Goal: Understand site structure

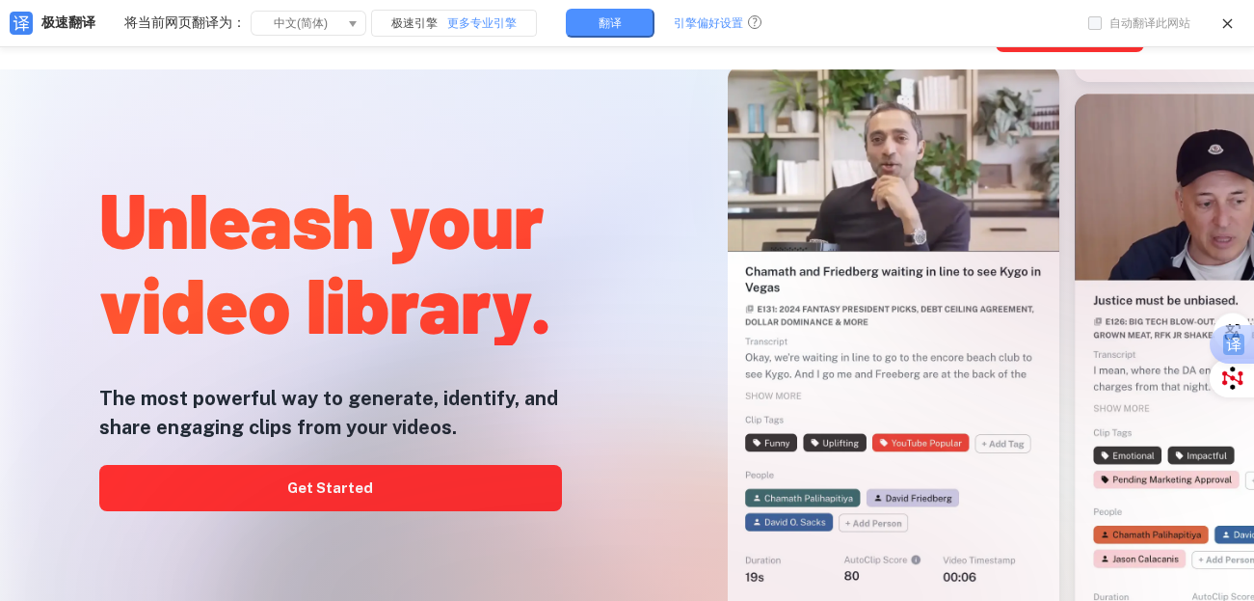
click at [394, 497] on div at bounding box center [627, 601] width 1004 height 386
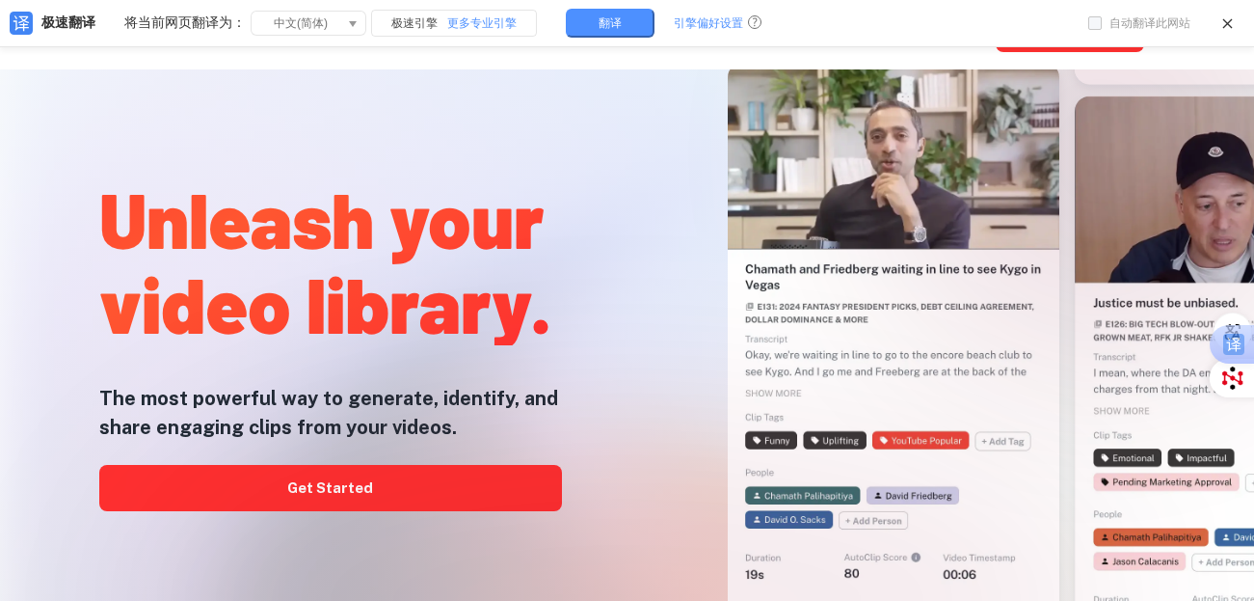
click at [296, 491] on div at bounding box center [627, 601] width 1004 height 386
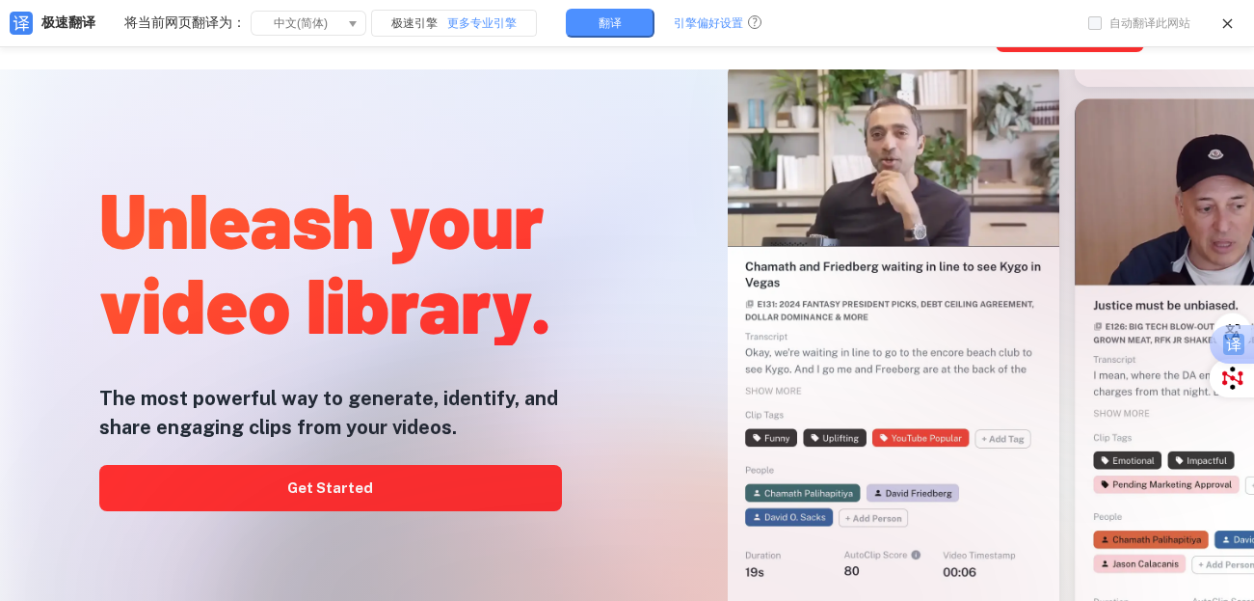
drag, startPoint x: 330, startPoint y: 488, endPoint x: 334, endPoint y: 503, distance: 15.9
click at [334, 502] on div at bounding box center [627, 601] width 1004 height 386
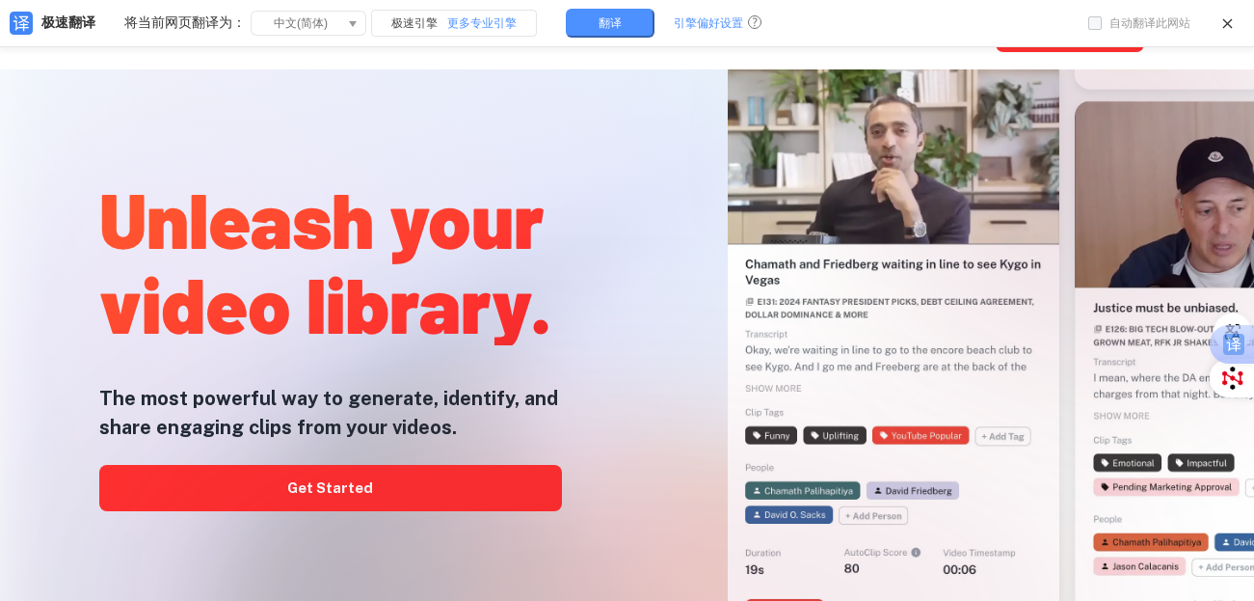
click at [347, 500] on div at bounding box center [627, 601] width 1004 height 386
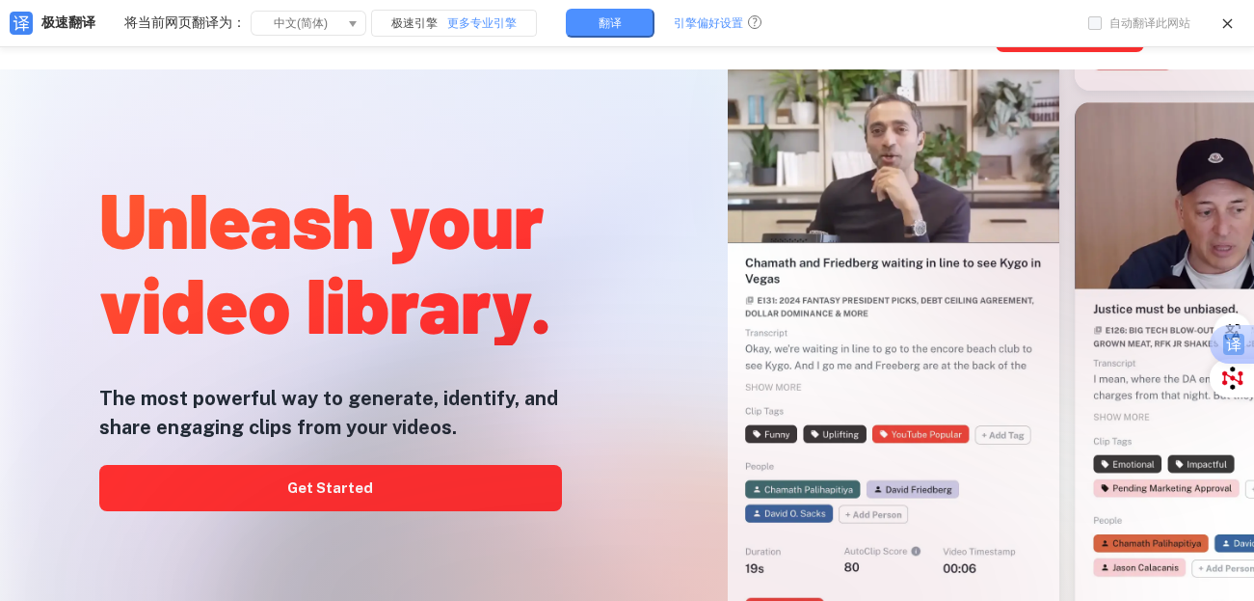
click at [347, 498] on div at bounding box center [627, 601] width 1004 height 386
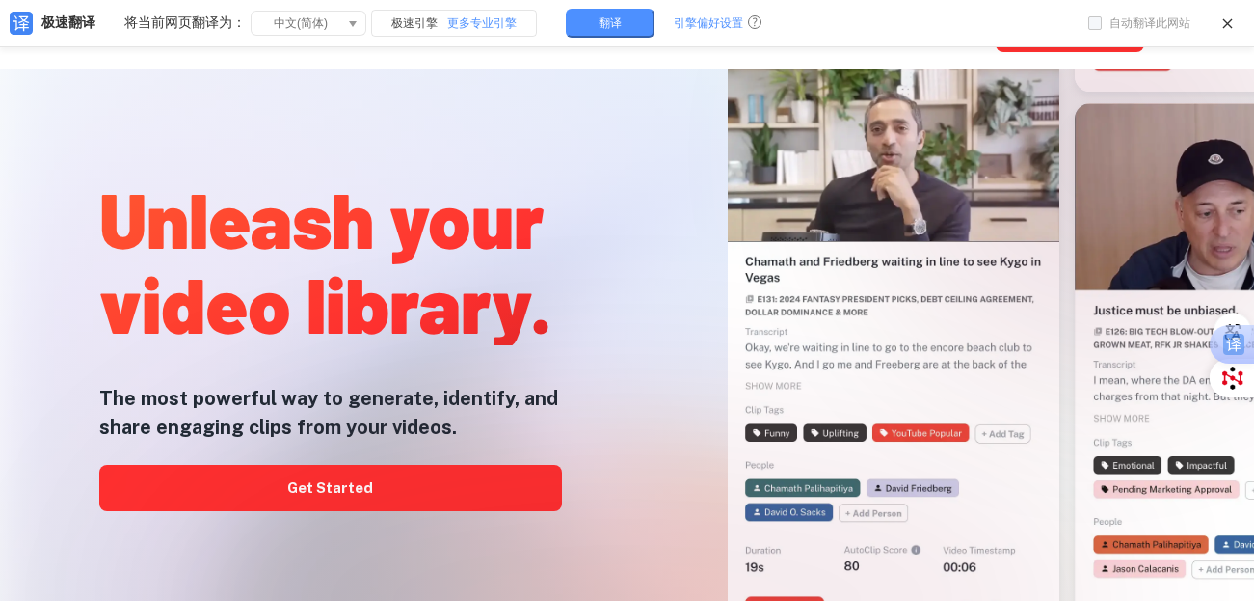
click at [347, 498] on div at bounding box center [627, 601] width 1004 height 386
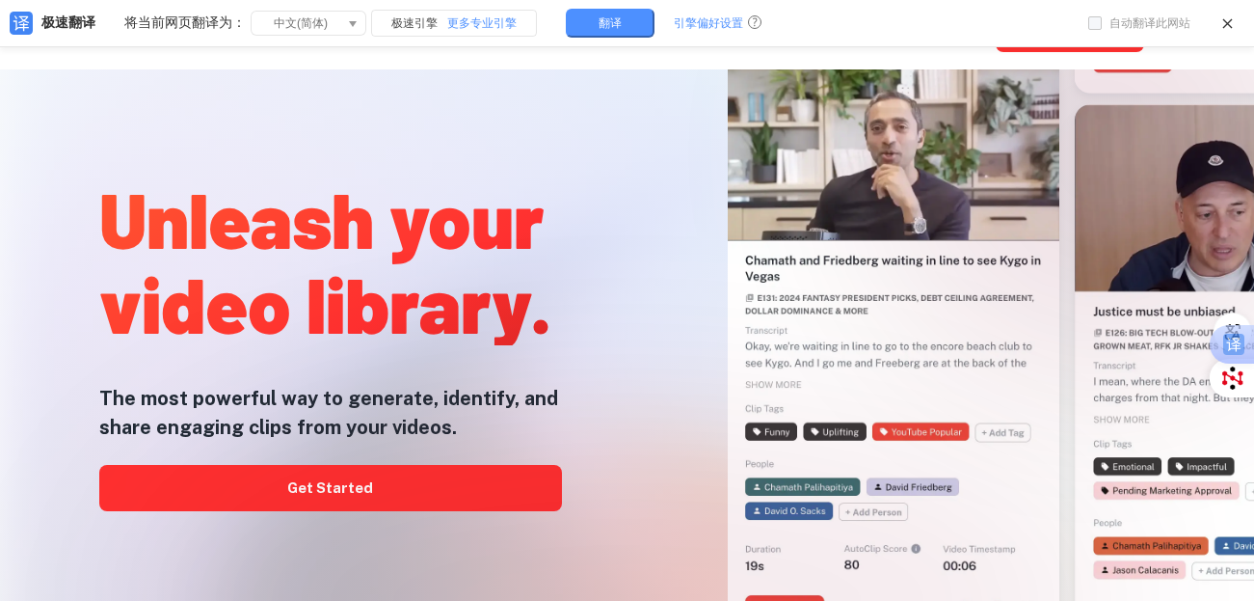
click at [348, 498] on div at bounding box center [627, 601] width 1004 height 386
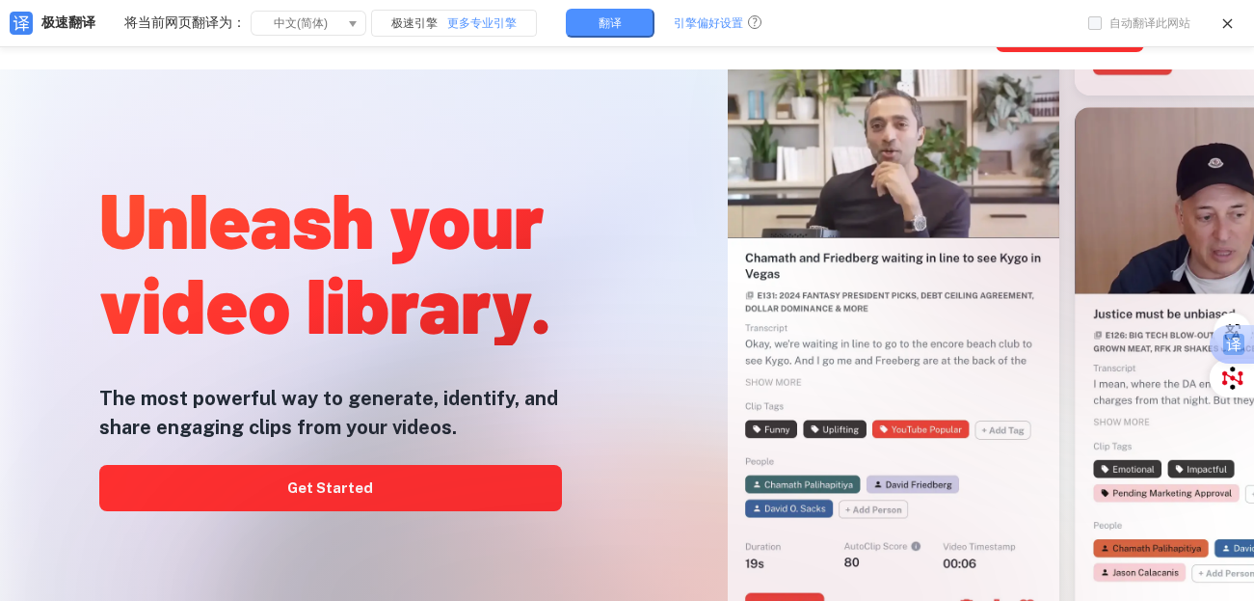
click at [335, 345] on h1 "Unleash your video library." at bounding box center [330, 260] width 463 height 170
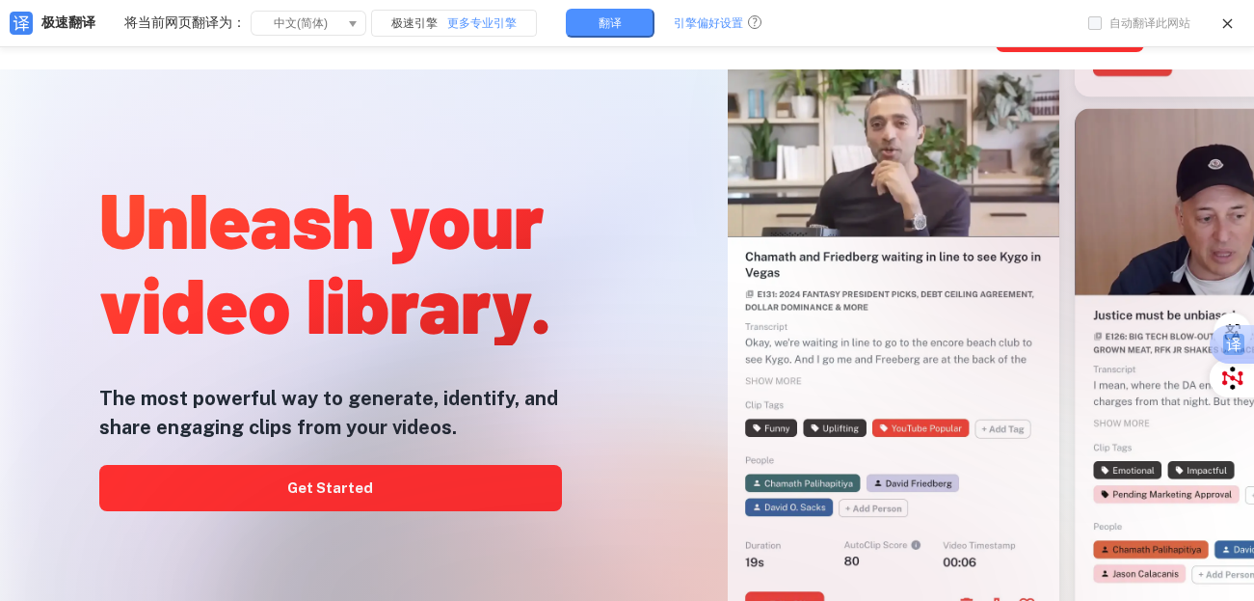
drag, startPoint x: 348, startPoint y: 478, endPoint x: 353, endPoint y: 504, distance: 26.5
click at [348, 479] on div at bounding box center [627, 601] width 1004 height 386
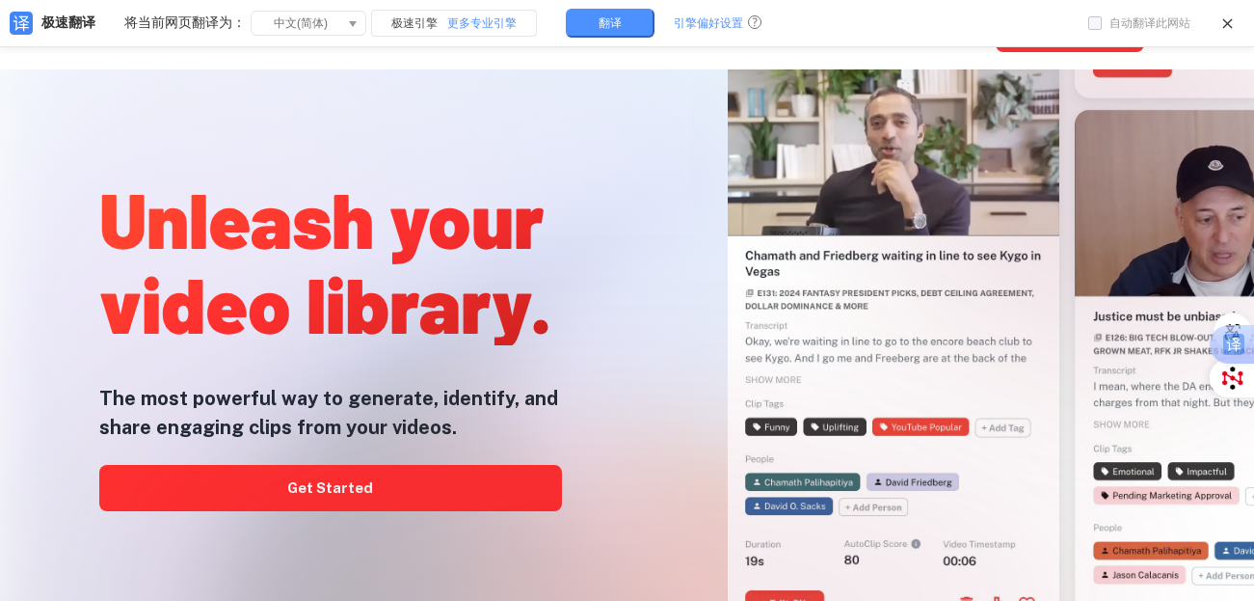
drag, startPoint x: 353, startPoint y: 504, endPoint x: 350, endPoint y: 533, distance: 29.1
click at [353, 532] on div at bounding box center [627, 601] width 1004 height 386
click at [356, 543] on div at bounding box center [627, 601] width 1004 height 386
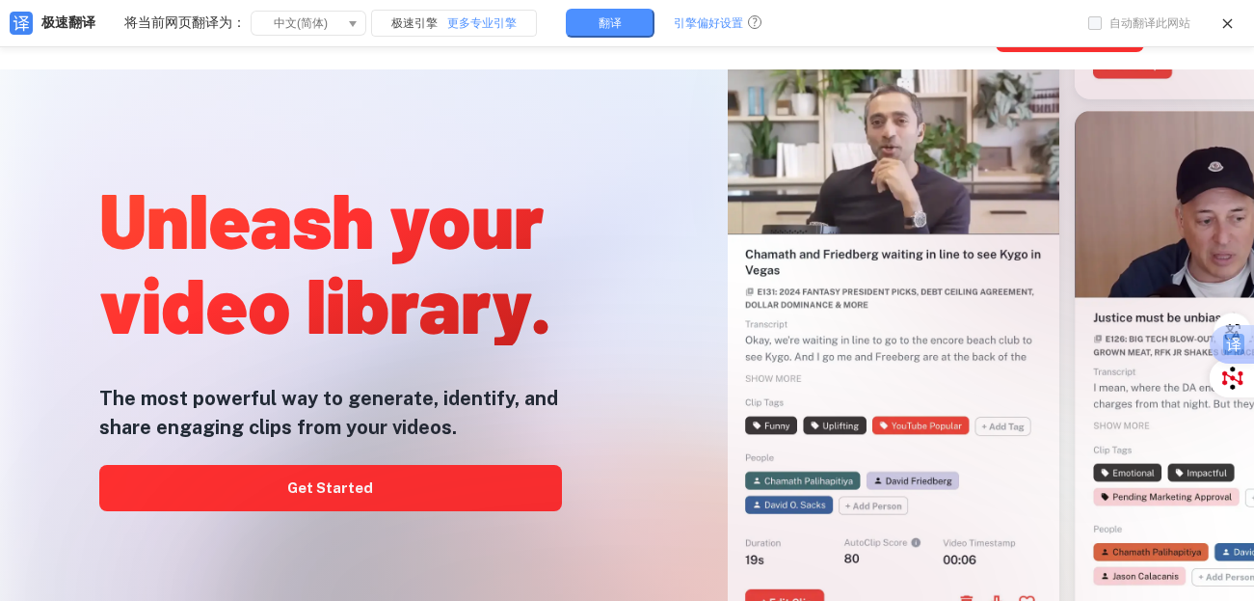
click at [358, 530] on div at bounding box center [627, 601] width 1004 height 386
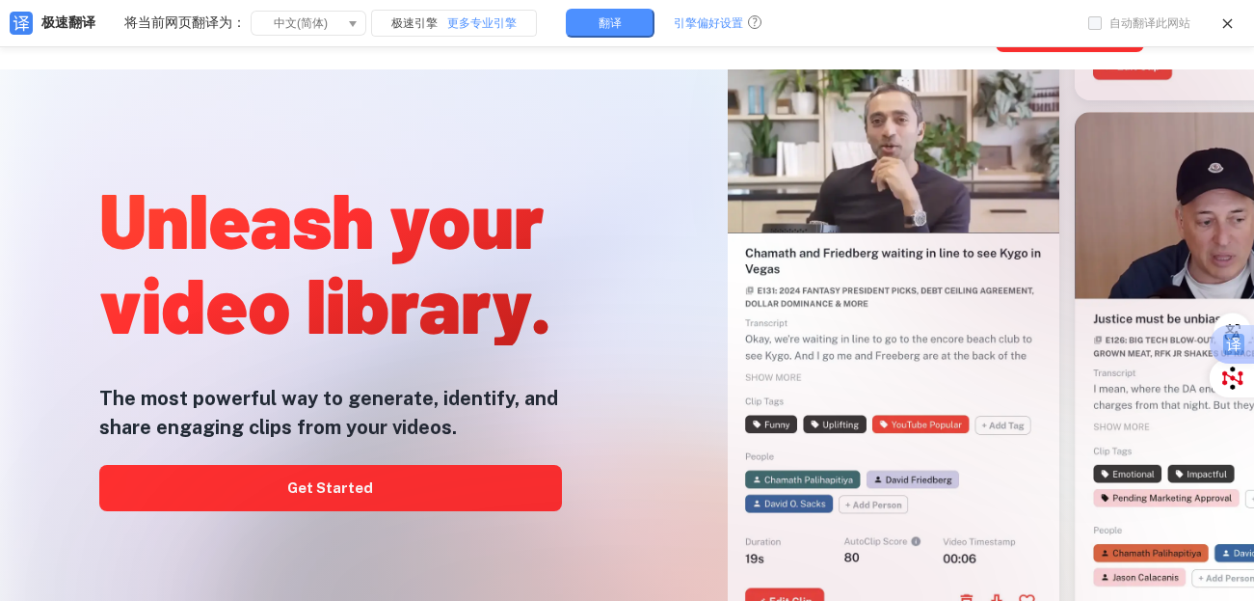
click at [350, 500] on div at bounding box center [627, 601] width 1004 height 386
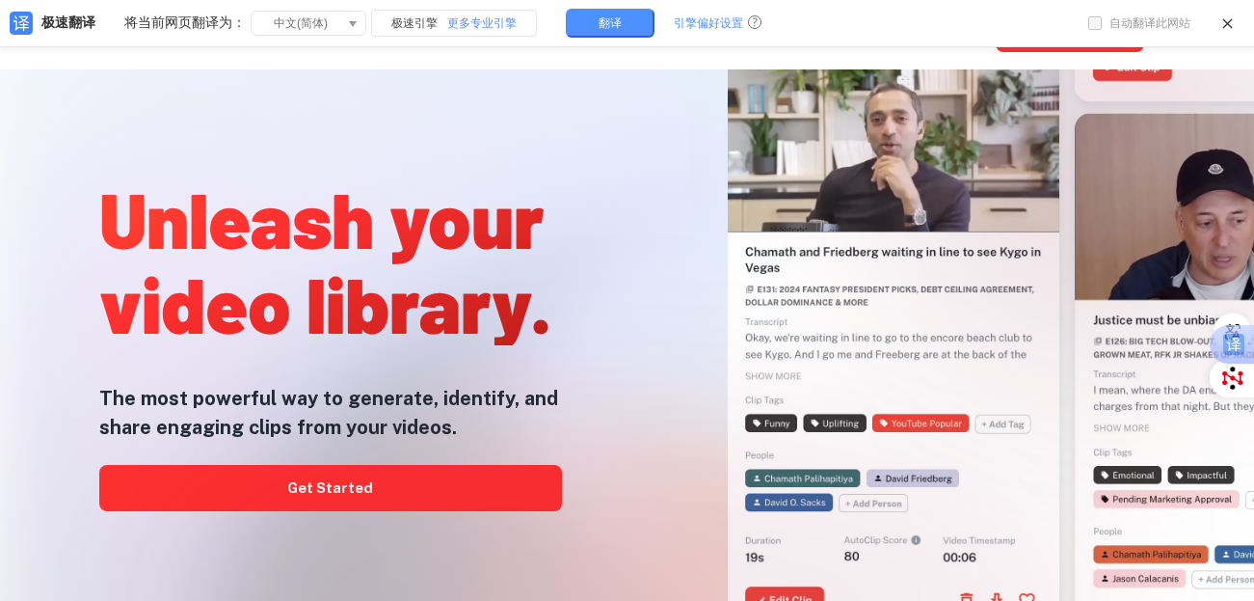
click at [350, 498] on div at bounding box center [627, 601] width 1004 height 386
